Goal: Transaction & Acquisition: Book appointment/travel/reservation

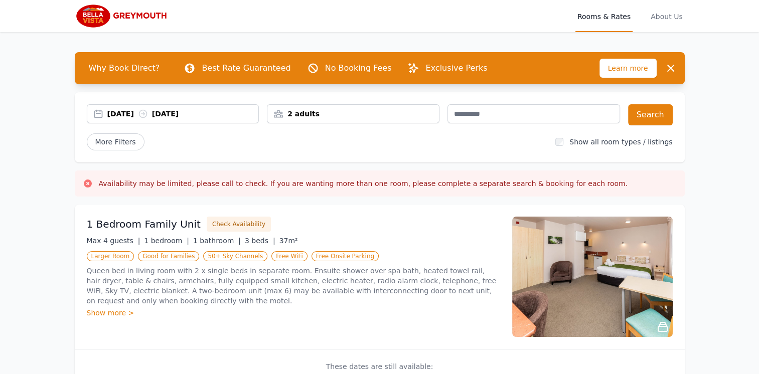
click at [132, 111] on div "[DATE] [DATE]" at bounding box center [182, 114] width 151 height 10
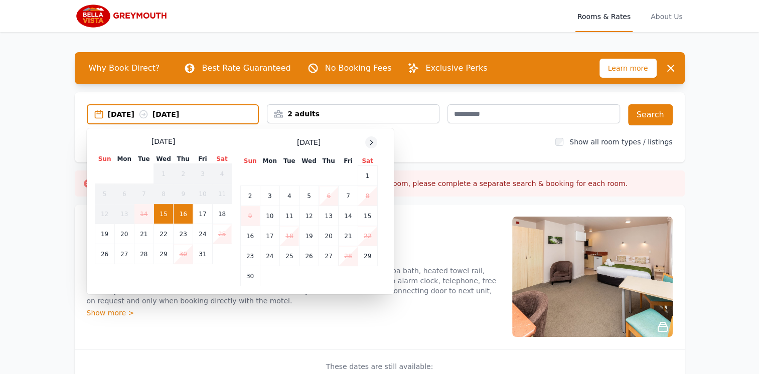
click at [369, 141] on icon at bounding box center [371, 142] width 8 height 8
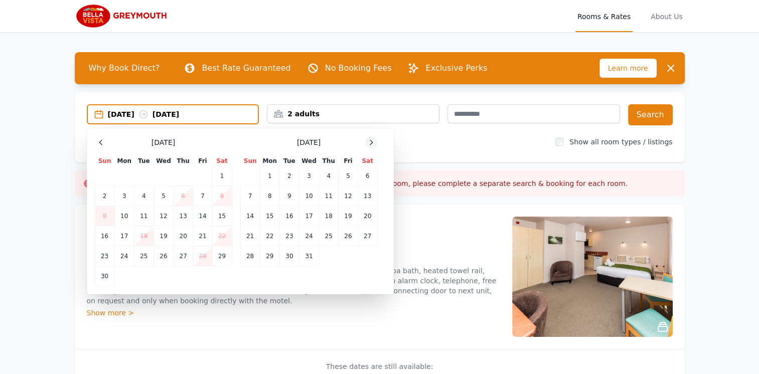
click at [369, 140] on icon at bounding box center [371, 142] width 8 height 8
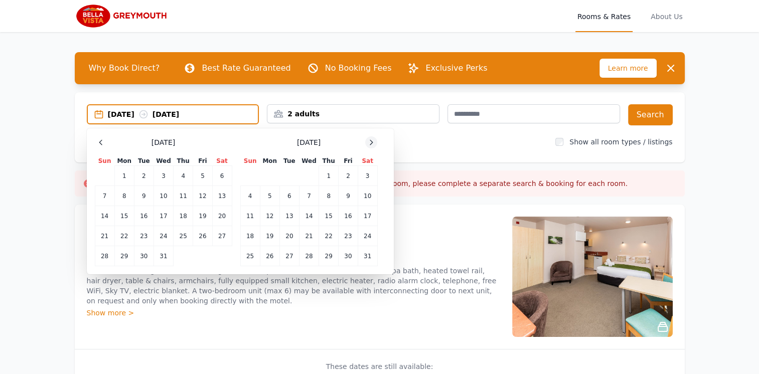
click at [369, 141] on icon at bounding box center [371, 142] width 8 height 8
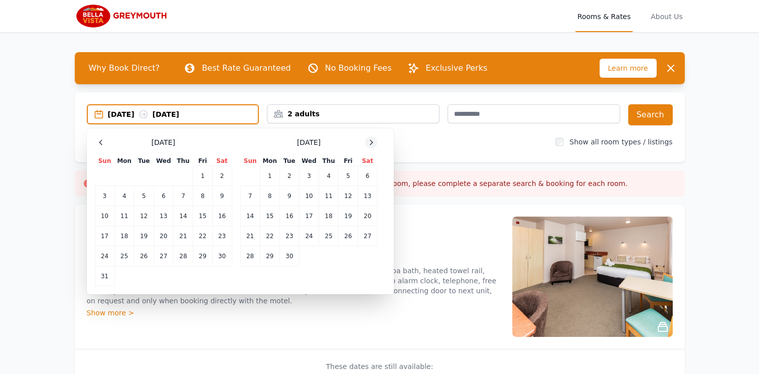
click at [369, 141] on icon at bounding box center [371, 142] width 8 height 8
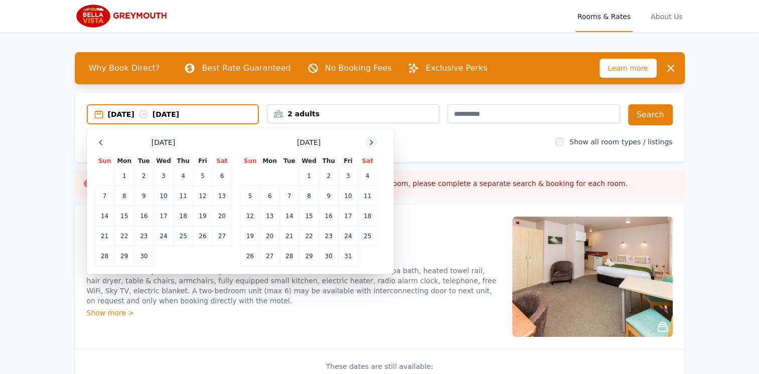
click at [369, 141] on icon at bounding box center [371, 142] width 8 height 8
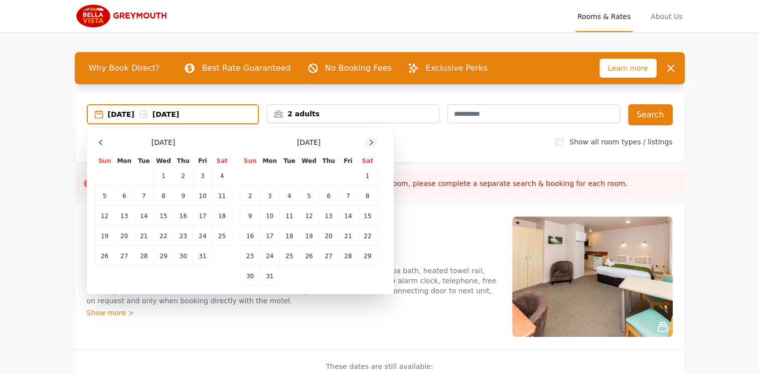
click at [369, 141] on icon at bounding box center [371, 142] width 8 height 8
click at [369, 140] on icon at bounding box center [371, 142] width 8 height 8
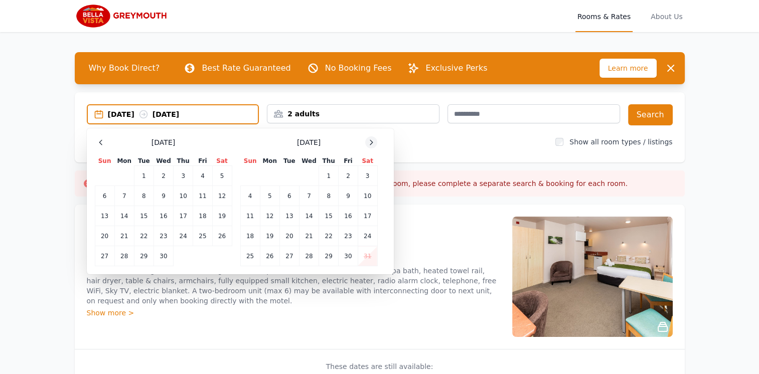
click at [369, 140] on icon at bounding box center [371, 142] width 8 height 8
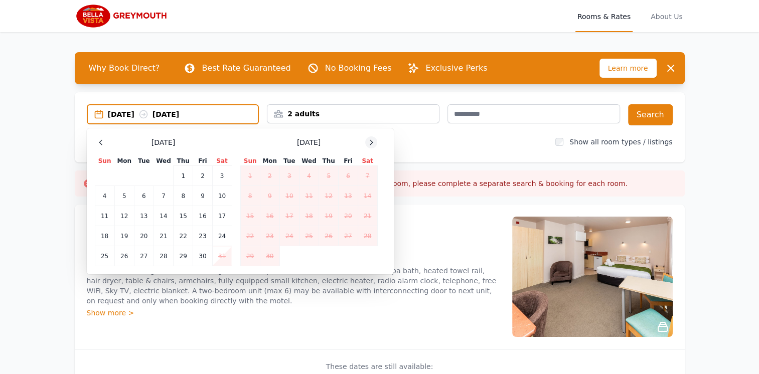
click at [369, 140] on icon at bounding box center [371, 142] width 8 height 8
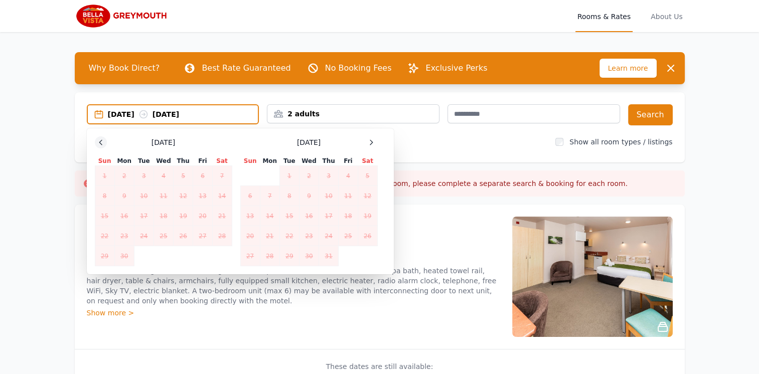
click at [104, 143] on div at bounding box center [101, 142] width 12 height 12
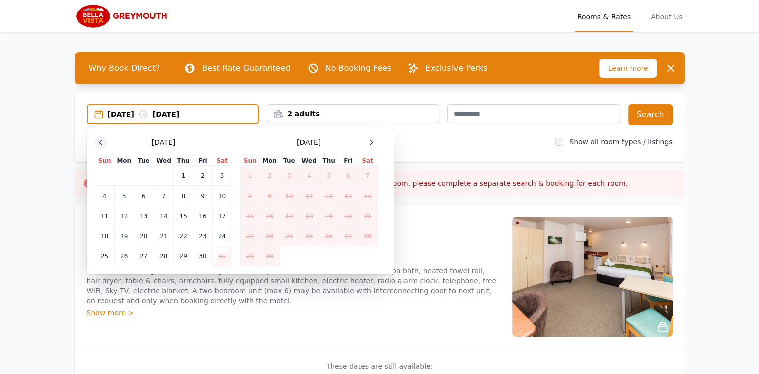
click at [104, 143] on div at bounding box center [101, 142] width 12 height 12
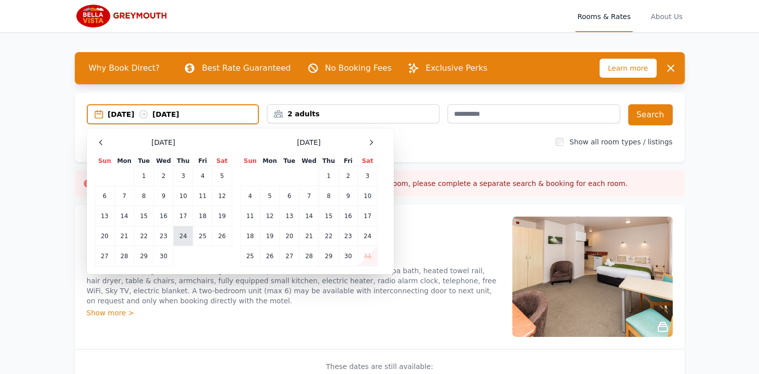
click at [177, 233] on td "24" at bounding box center [183, 236] width 20 height 20
click at [201, 234] on td "25" at bounding box center [202, 236] width 19 height 20
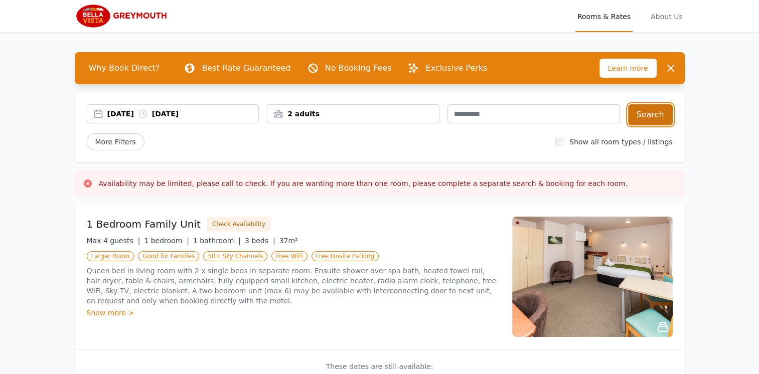
click at [654, 117] on button "Search" at bounding box center [650, 114] width 45 height 21
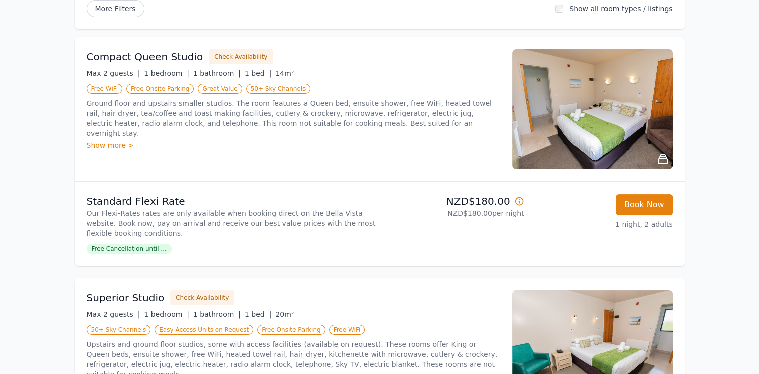
scroll to position [150, 0]
